Goal: Navigation & Orientation: Find specific page/section

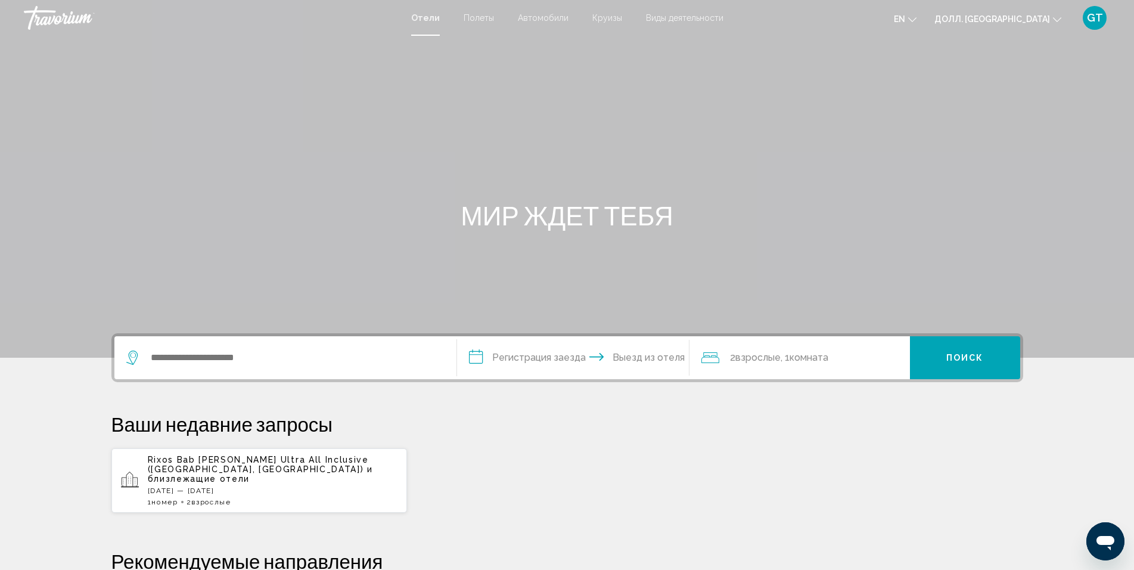
click at [917, 17] on button "en English Español Français Italiano Português русский" at bounding box center [905, 18] width 23 height 17
click at [894, 125] on ya-tr-span "русский" at bounding box center [877, 125] width 34 height 10
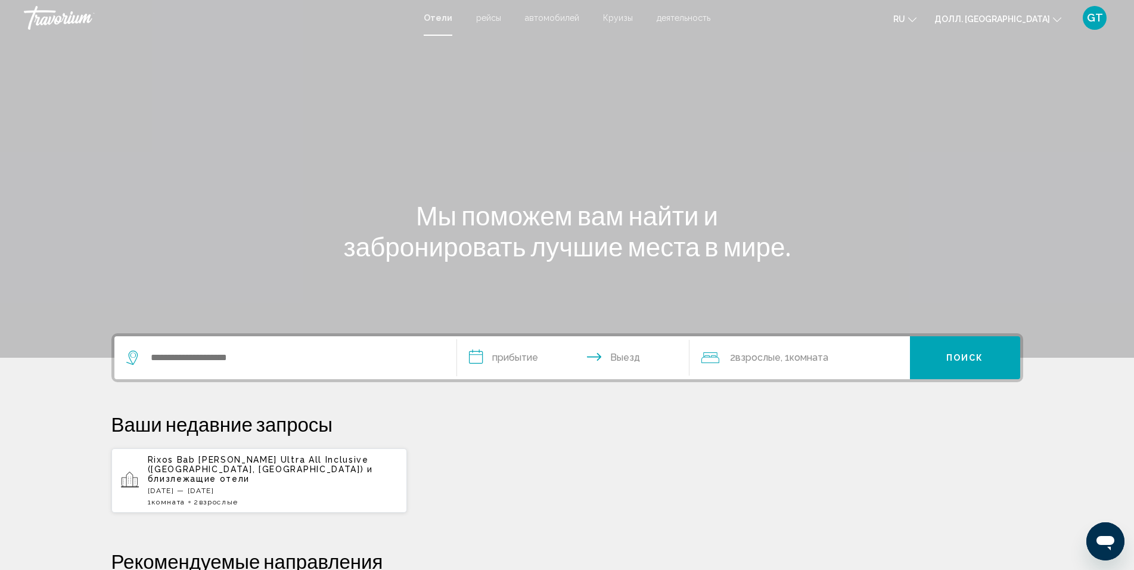
click at [1084, 15] on div "GT" at bounding box center [1095, 18] width 24 height 24
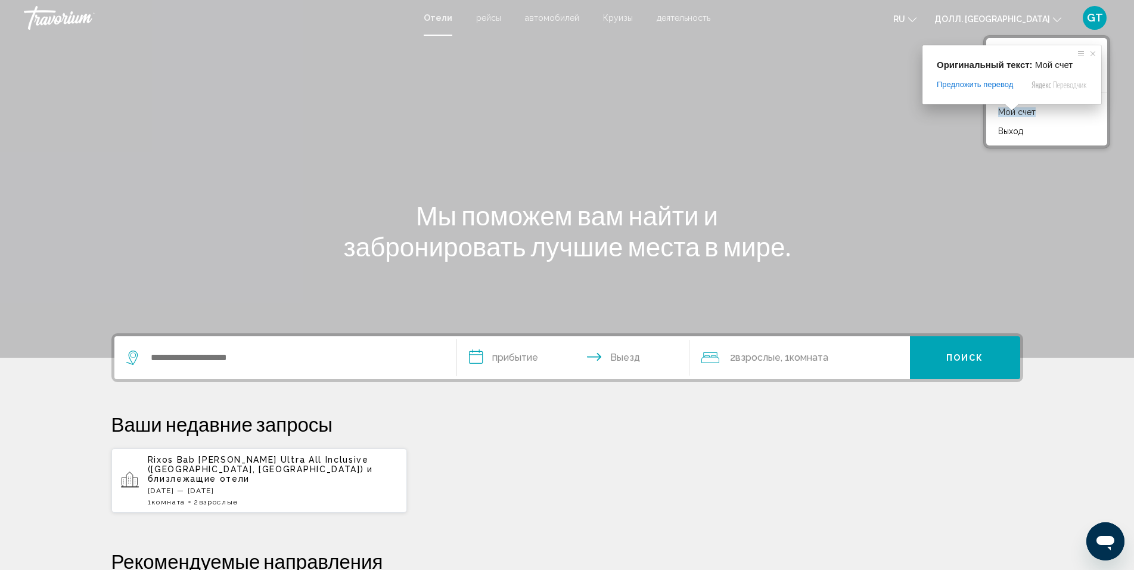
click at [1010, 112] on body "**********" at bounding box center [567, 285] width 1134 height 570
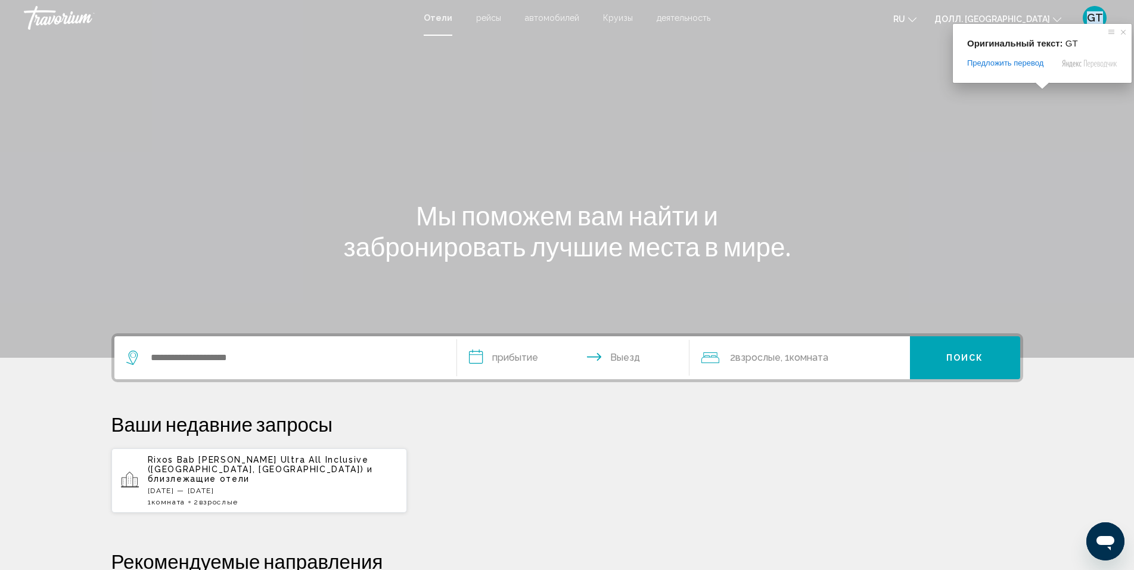
click at [1088, 15] on ya-tr-span "GT" at bounding box center [1095, 17] width 16 height 13
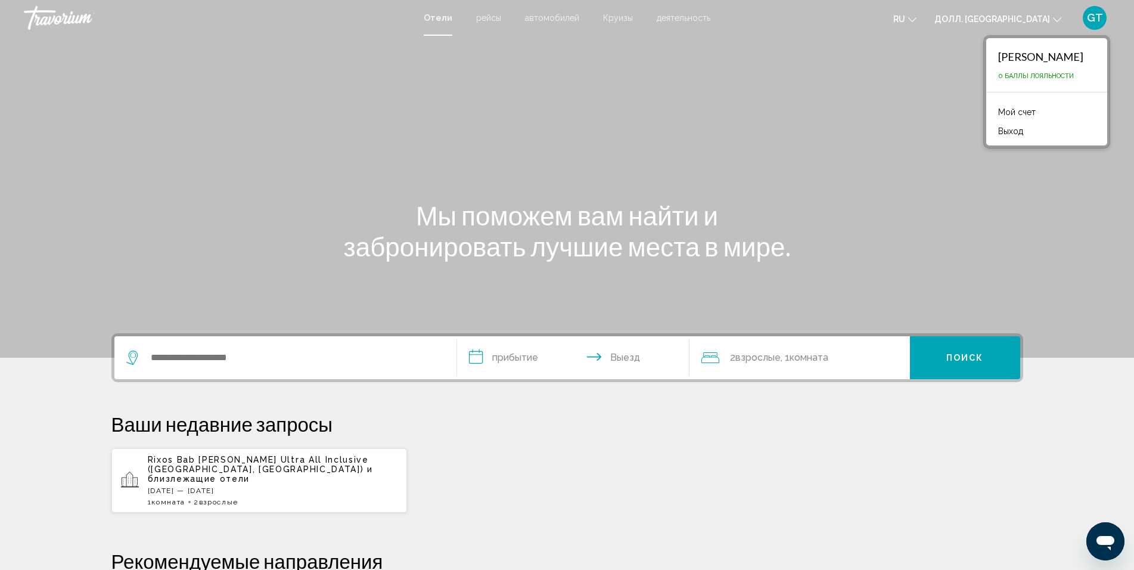
click at [1008, 112] on body "**********" at bounding box center [567, 285] width 1134 height 570
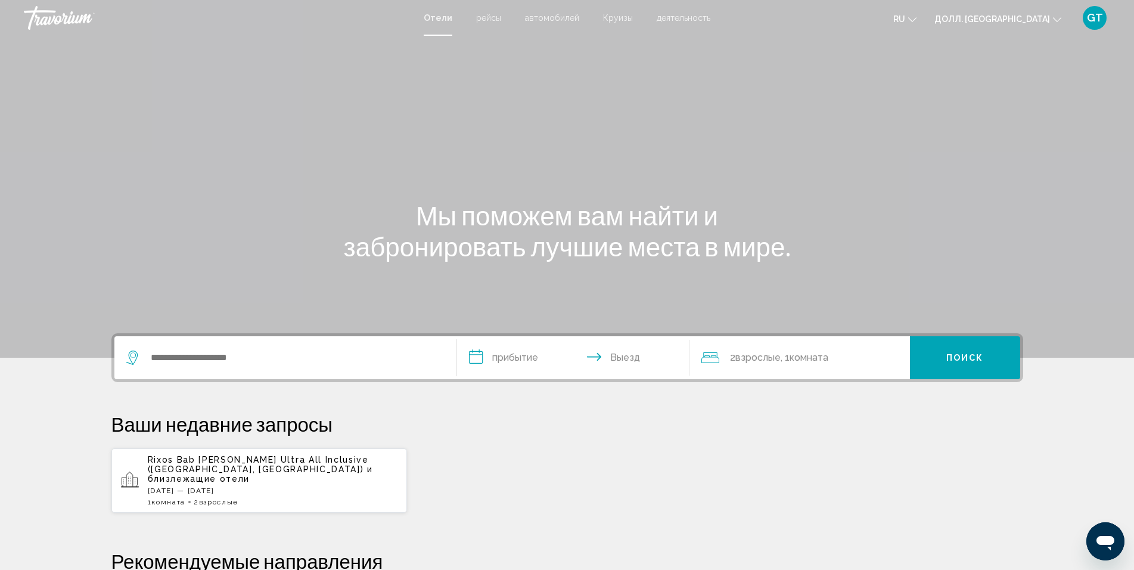
click at [808, 122] on div "Основное содержание" at bounding box center [567, 179] width 1134 height 358
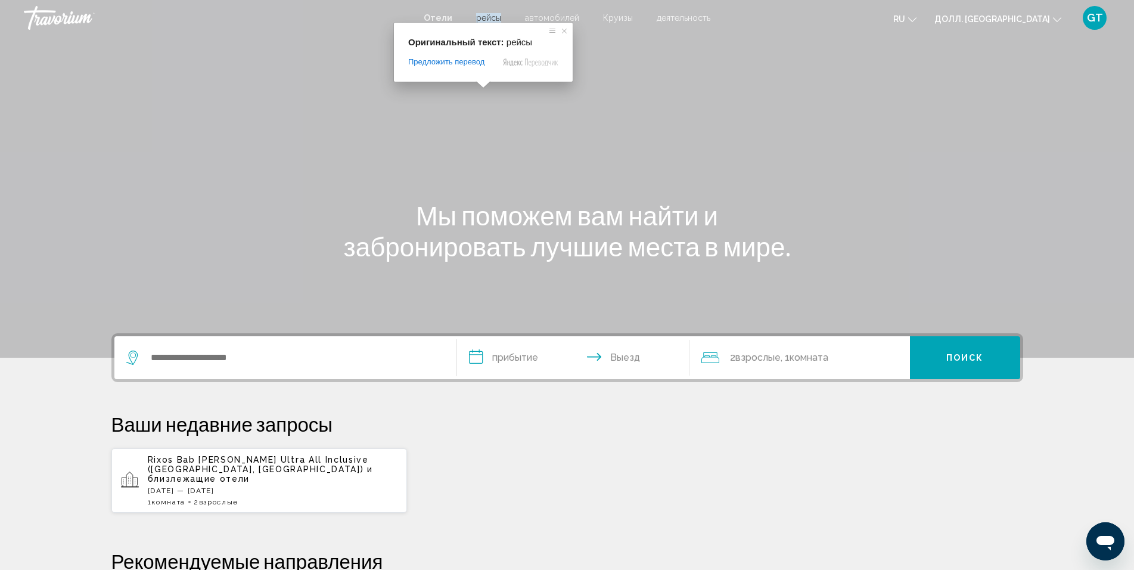
click at [484, 20] on ya-tr-span "рейсы" at bounding box center [488, 18] width 25 height 10
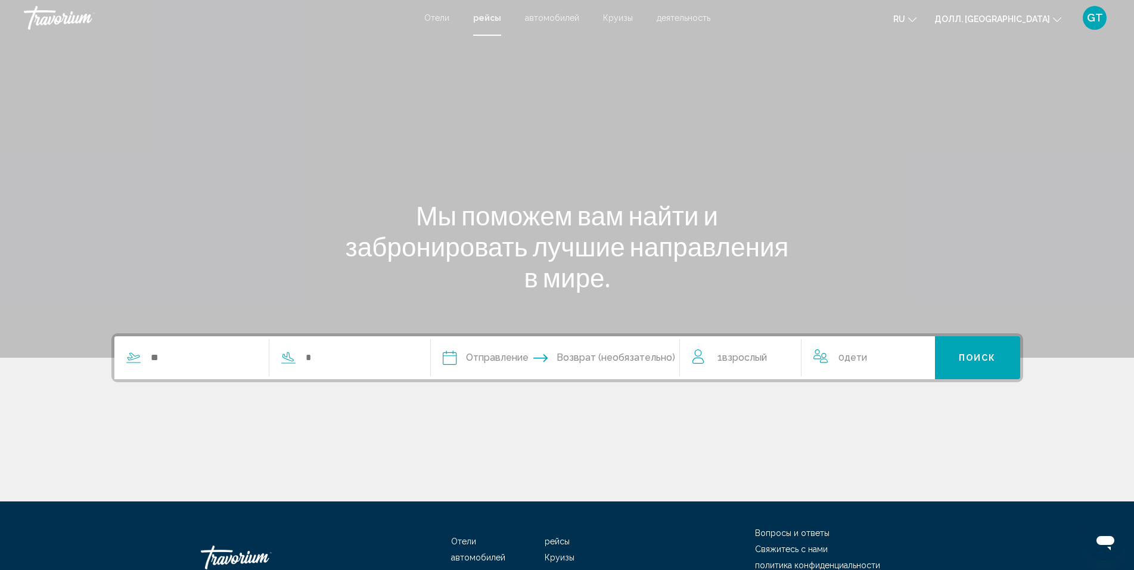
click at [435, 18] on ya-tr-span "Отели" at bounding box center [436, 18] width 25 height 10
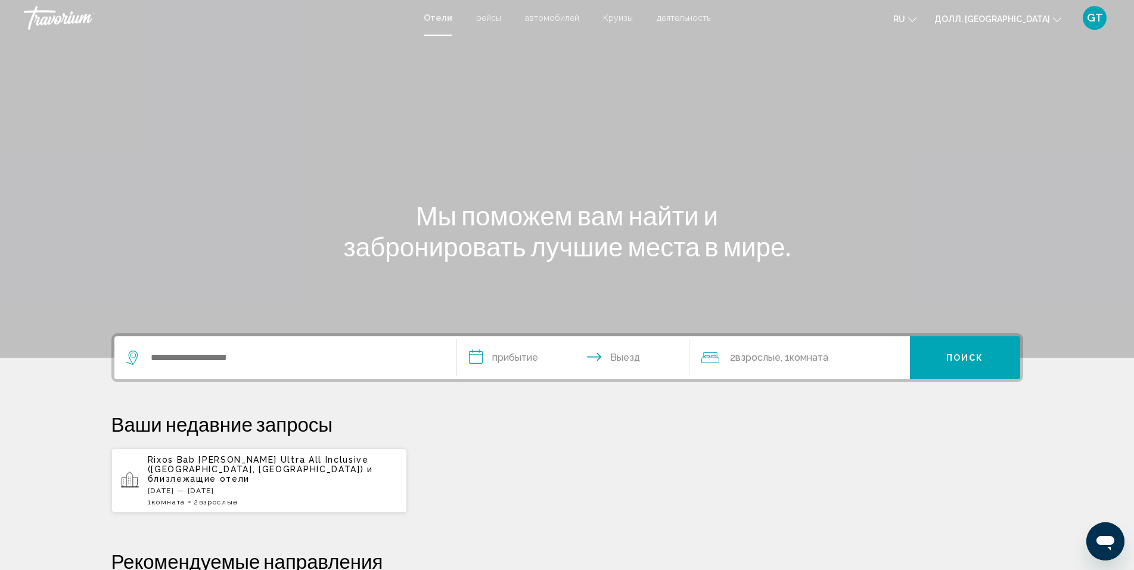
click at [46, 17] on div "Травориум" at bounding box center [83, 18] width 119 height 24
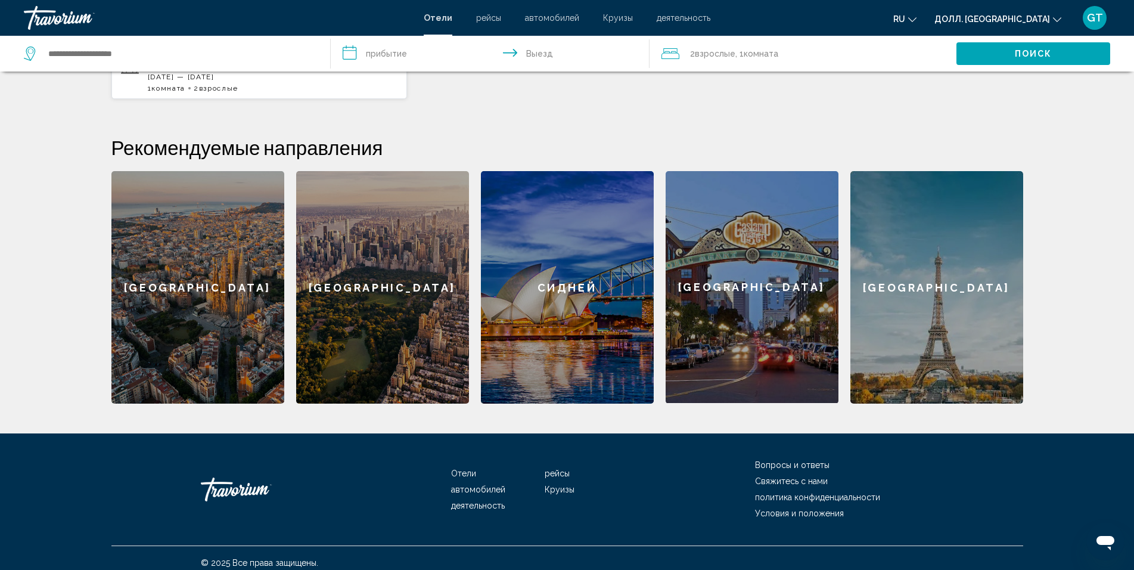
scroll to position [116, 0]
